Goal: Task Accomplishment & Management: Manage account settings

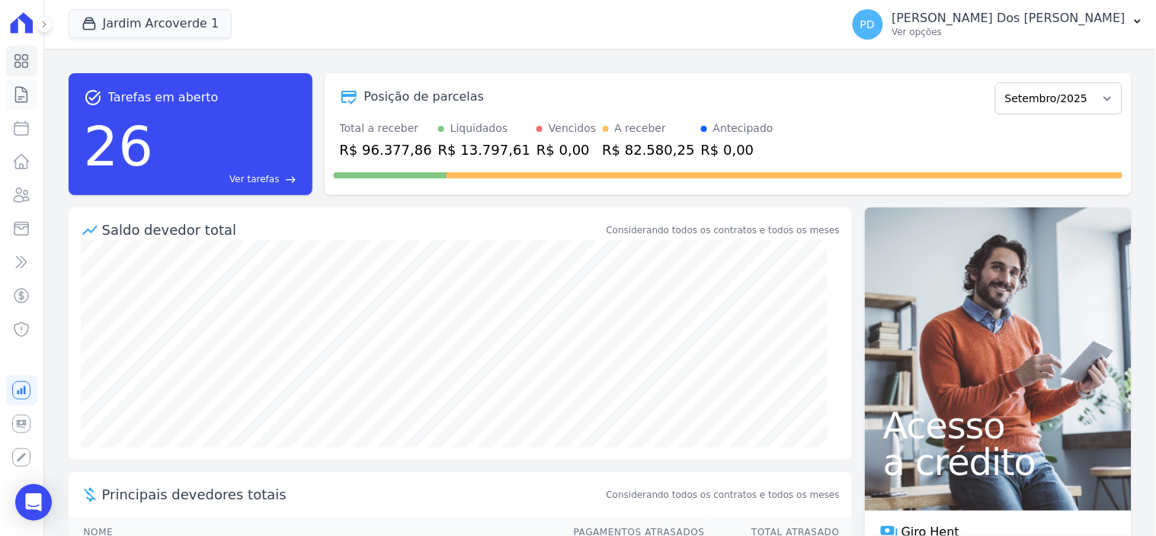
drag, startPoint x: 0, startPoint y: 0, endPoint x: 27, endPoint y: 92, distance: 96.2
click at [27, 92] on icon at bounding box center [21, 94] width 18 height 18
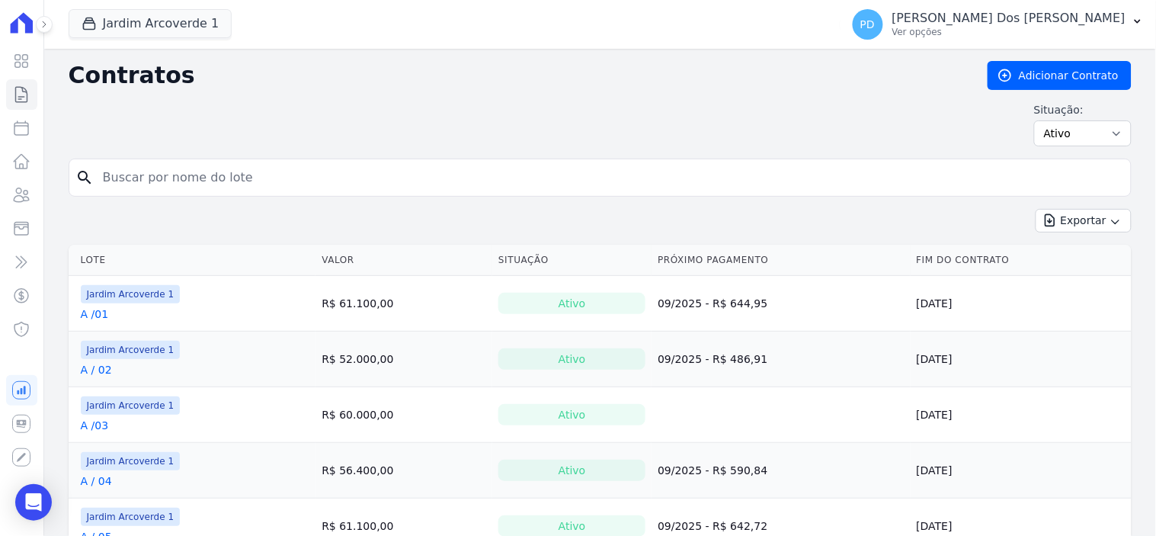
click at [244, 169] on input "search" at bounding box center [609, 177] width 1031 height 30
type input "h"
type input "k / 33"
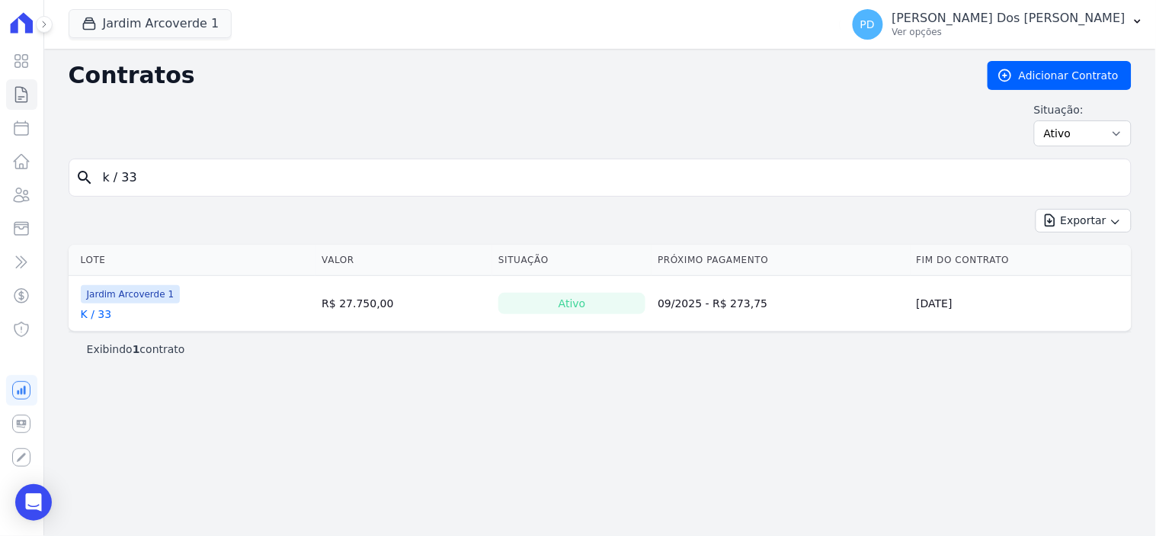
click at [92, 312] on link "K / 33" at bounding box center [96, 313] width 31 height 15
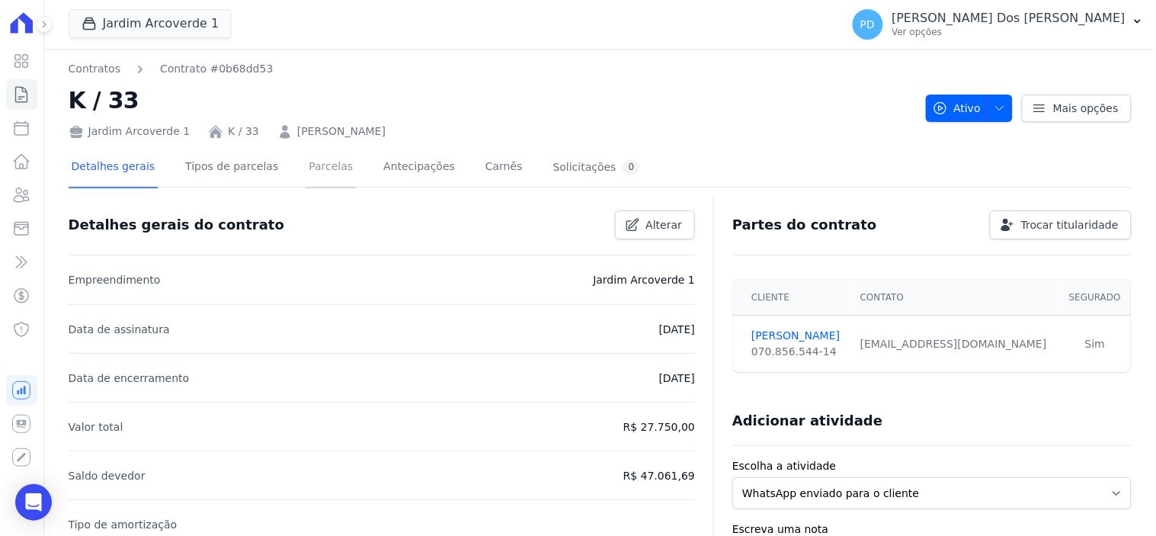
click at [306, 169] on link "Parcelas" at bounding box center [331, 168] width 50 height 40
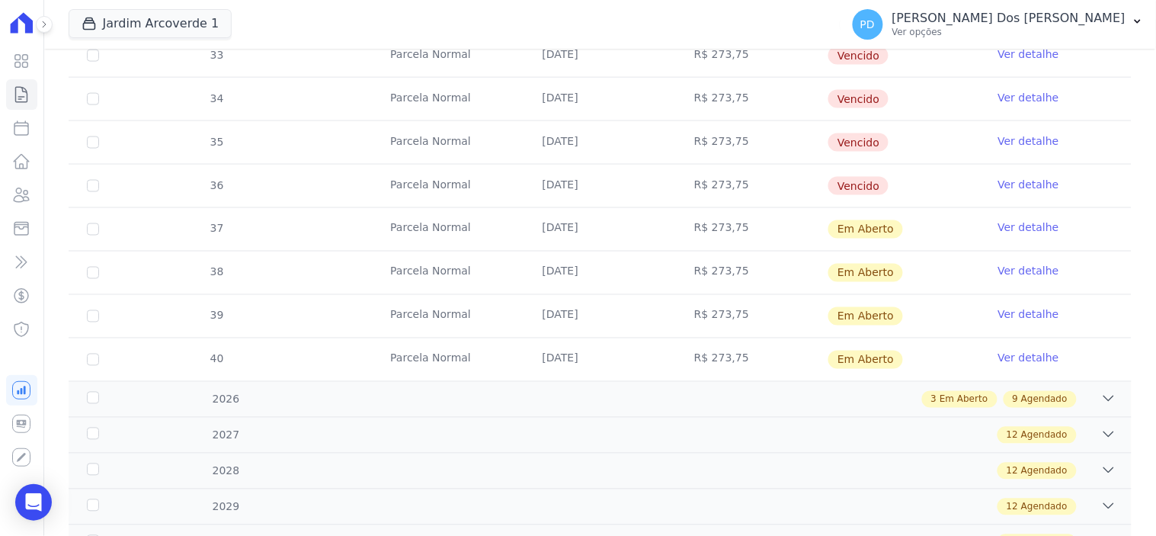
scroll to position [592, 0]
